Goal: Check status

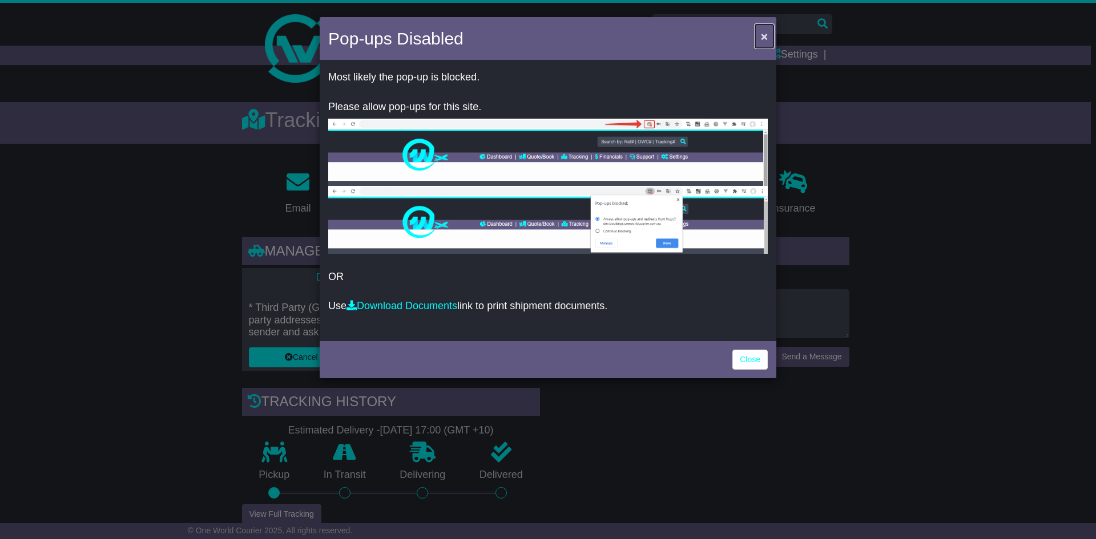
click at [762, 36] on span "×" at bounding box center [764, 36] width 7 height 13
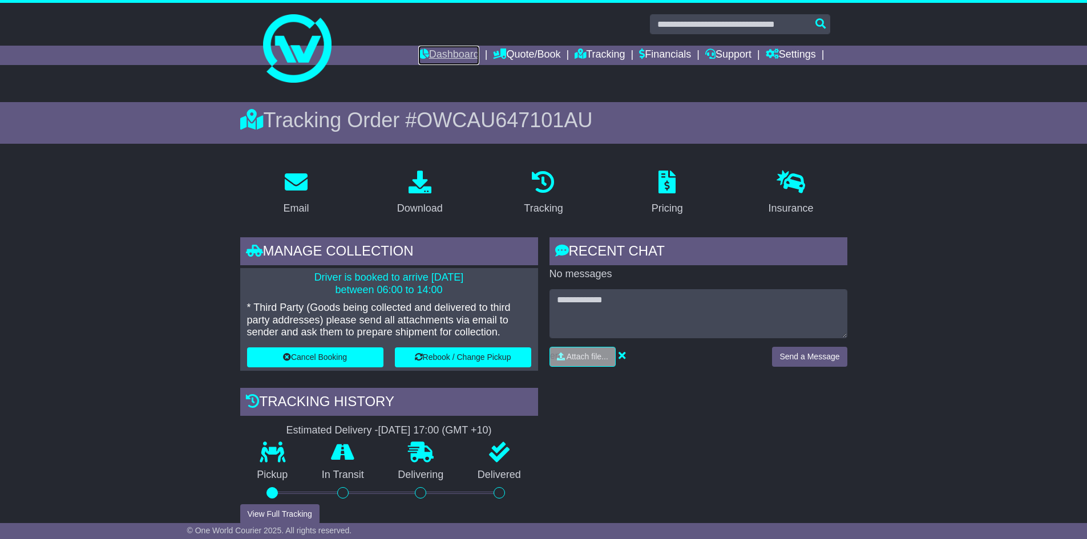
click at [446, 59] on link "Dashboard" at bounding box center [448, 55] width 61 height 19
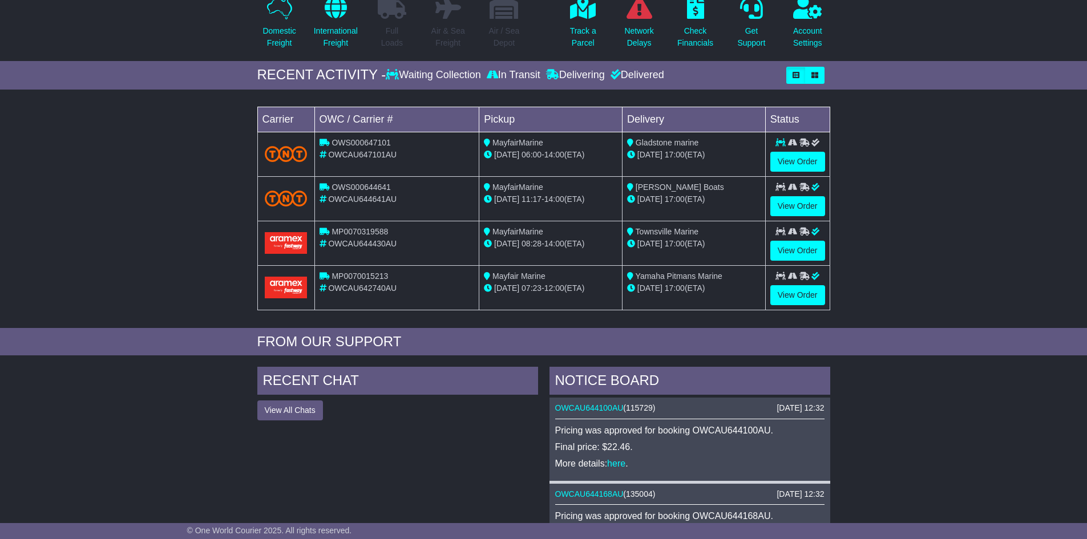
scroll to position [114, 0]
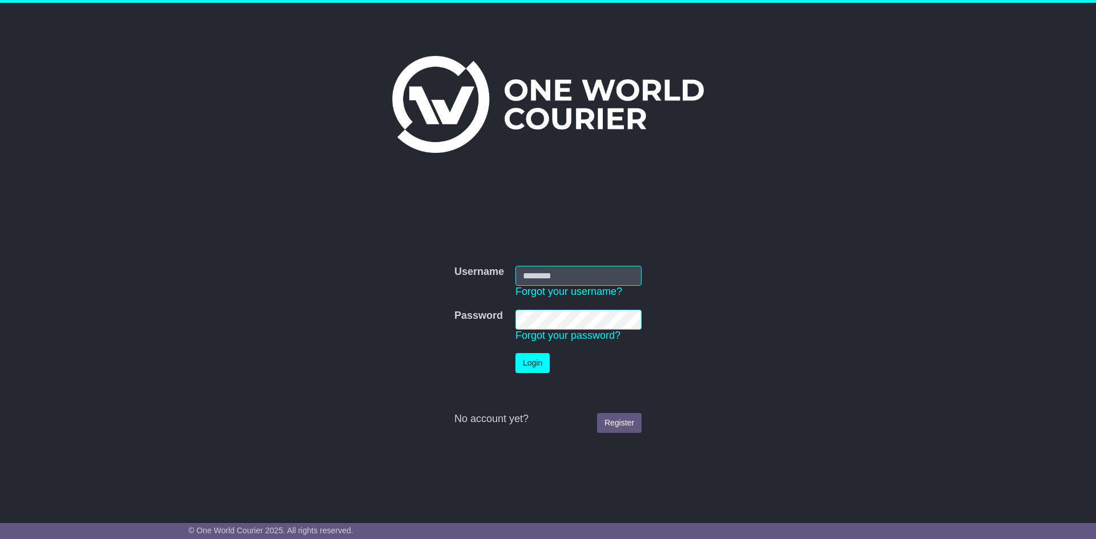
type input "**********"
click at [530, 364] on button "Login" at bounding box center [532, 363] width 34 height 20
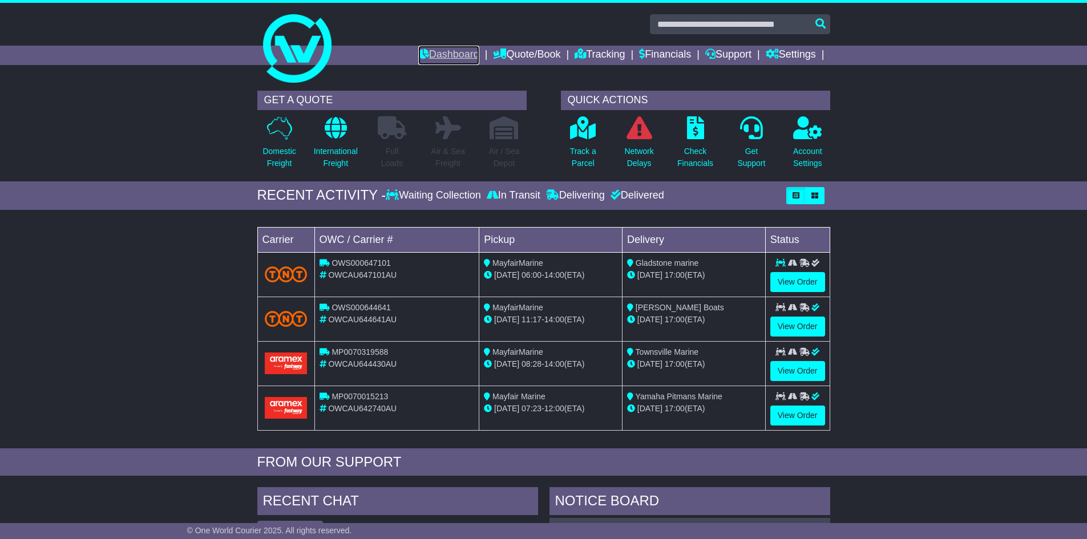
click at [446, 51] on link "Dashboard" at bounding box center [448, 55] width 61 height 19
drag, startPoint x: 321, startPoint y: 241, endPoint x: 399, endPoint y: 244, distance: 78.8
click at [399, 244] on td "OWC / Carrier #" at bounding box center [396, 239] width 165 height 25
click at [412, 233] on td "OWC / Carrier #" at bounding box center [396, 239] width 165 height 25
drag, startPoint x: 516, startPoint y: 241, endPoint x: 483, endPoint y: 242, distance: 33.1
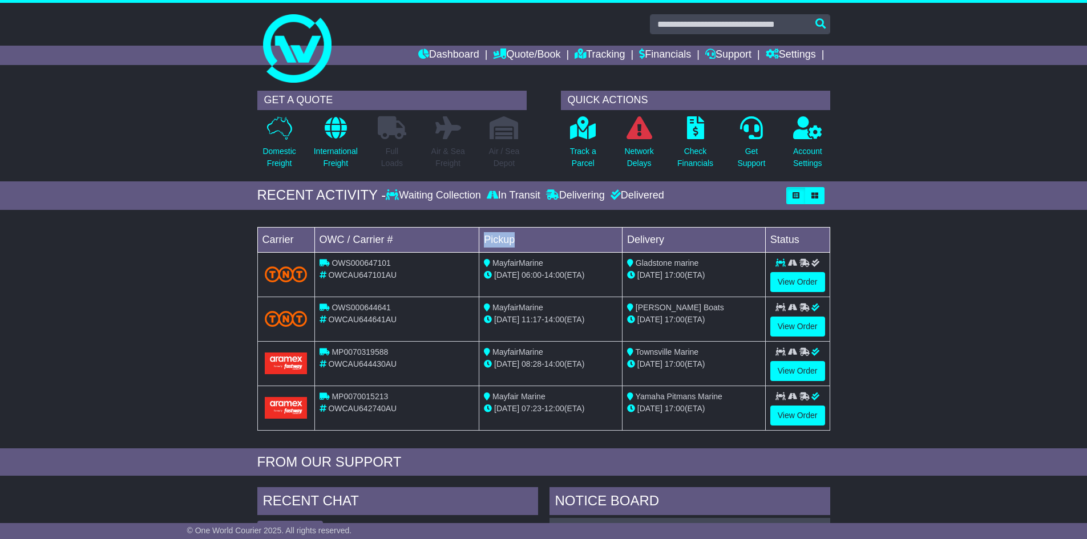
click at [483, 242] on td "Pickup" at bounding box center [550, 239] width 143 height 25
drag, startPoint x: 669, startPoint y: 238, endPoint x: 628, endPoint y: 241, distance: 40.7
click at [628, 241] on td "Delivery" at bounding box center [693, 239] width 143 height 25
drag, startPoint x: 801, startPoint y: 240, endPoint x: 770, endPoint y: 241, distance: 30.3
click at [770, 241] on td "Status" at bounding box center [797, 239] width 64 height 25
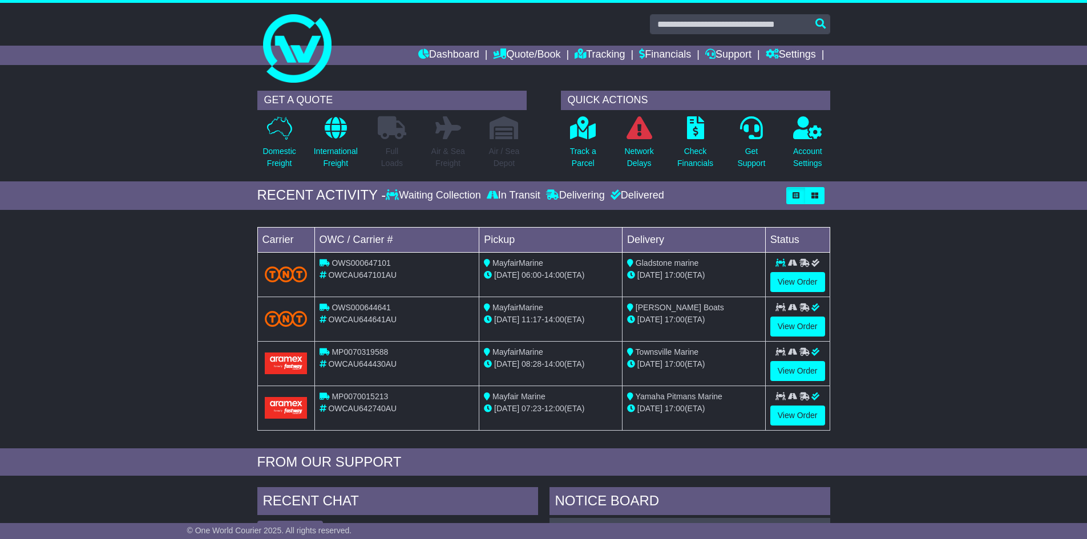
click at [747, 239] on td "Delivery" at bounding box center [693, 239] width 143 height 25
